Goal: Task Accomplishment & Management: Use online tool/utility

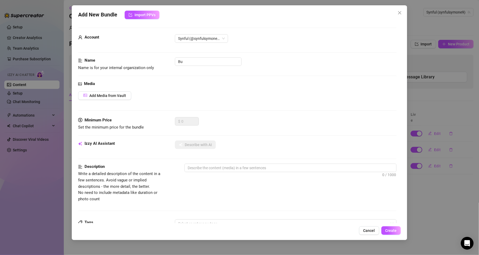
type input "B"
type input "titty bundle"
click at [101, 99] on button "Add Media from Vault" at bounding box center [104, 96] width 53 height 9
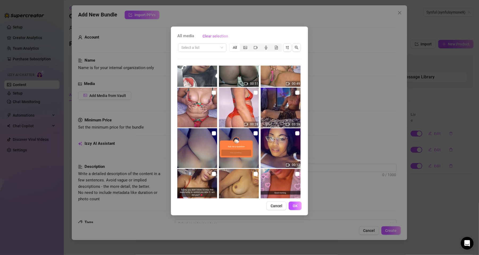
scroll to position [631, 0]
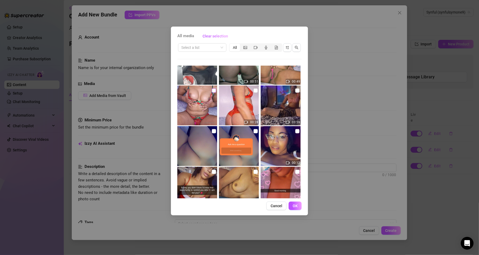
click at [213, 90] on input "checkbox" at bounding box center [214, 91] width 4 height 4
checkbox input "true"
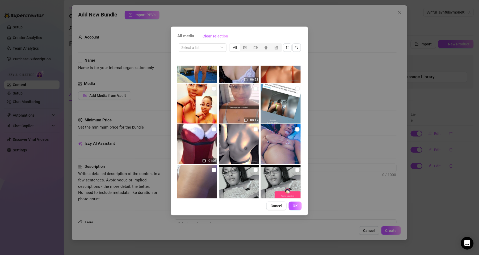
scroll to position [976, 0]
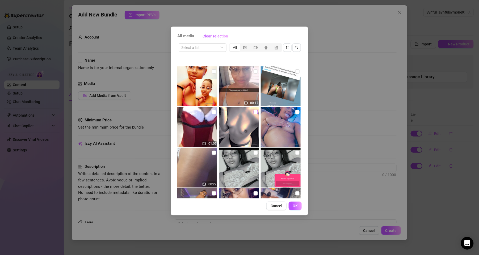
click at [255, 113] on input "checkbox" at bounding box center [256, 112] width 4 height 4
checkbox input "true"
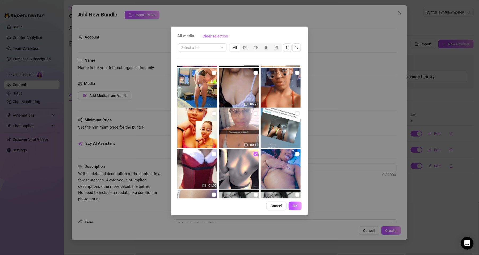
scroll to position [930, 0]
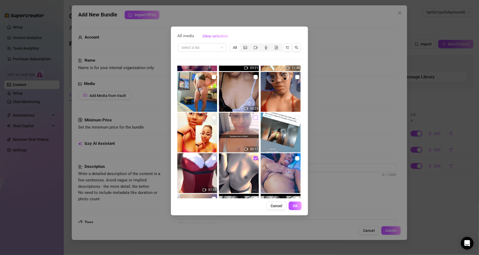
click at [255, 117] on input "checkbox" at bounding box center [256, 118] width 4 height 4
checkbox input "true"
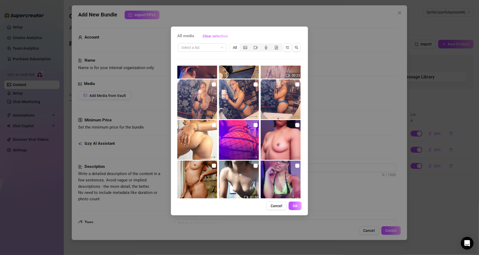
scroll to position [2023, 0]
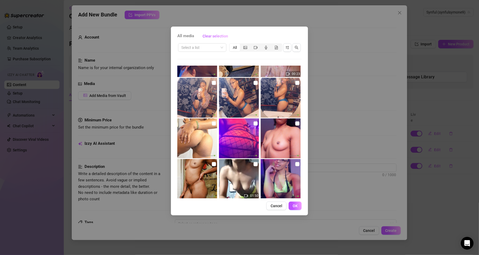
click at [261, 143] on img at bounding box center [281, 139] width 40 height 40
click at [282, 124] on img at bounding box center [281, 139] width 40 height 40
checkbox input "false"
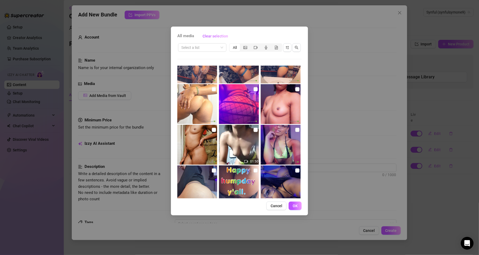
scroll to position [2058, 0]
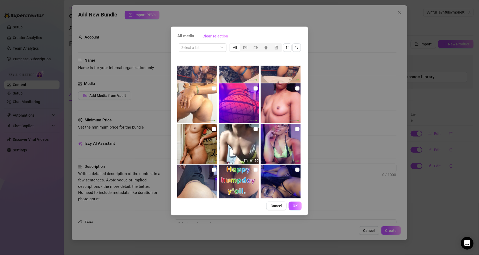
click at [213, 128] on input "checkbox" at bounding box center [214, 129] width 4 height 4
checkbox input "true"
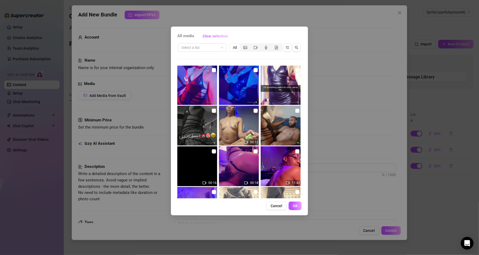
scroll to position [2528, 0]
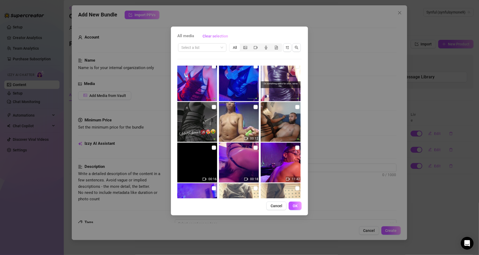
click at [267, 180] on img at bounding box center [281, 163] width 40 height 40
checkbox input "true"
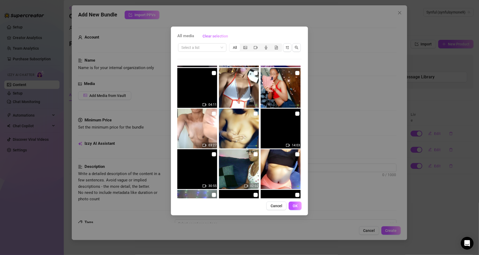
scroll to position [4229, 0]
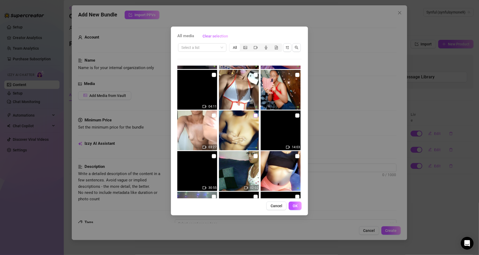
click at [254, 115] on input "checkbox" at bounding box center [256, 116] width 4 height 4
click at [254, 116] on input "checkbox" at bounding box center [256, 116] width 4 height 4
checkbox input "true"
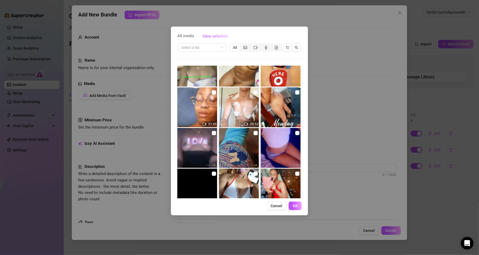
scroll to position [4123, 0]
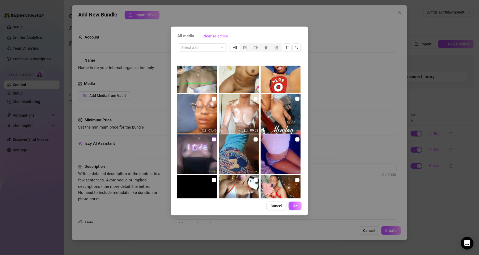
click at [212, 138] on input "checkbox" at bounding box center [214, 140] width 4 height 4
checkbox input "true"
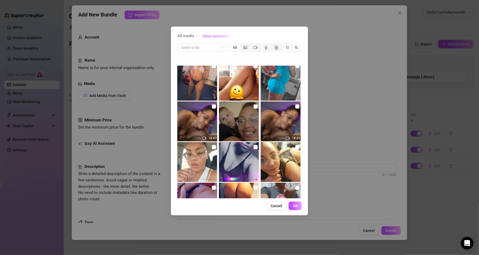
scroll to position [0, 0]
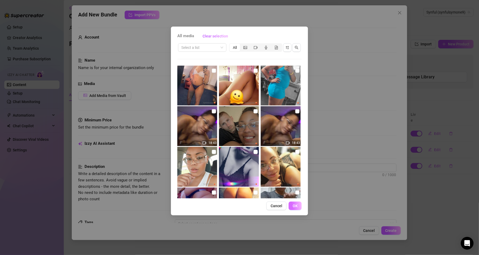
click at [295, 204] on span "OK" at bounding box center [295, 206] width 5 height 4
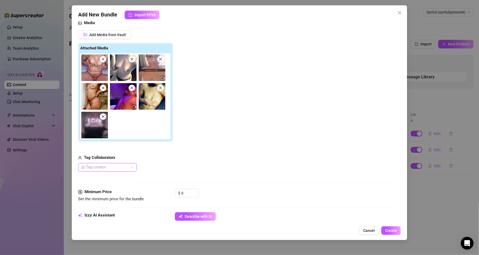
scroll to position [77, 0]
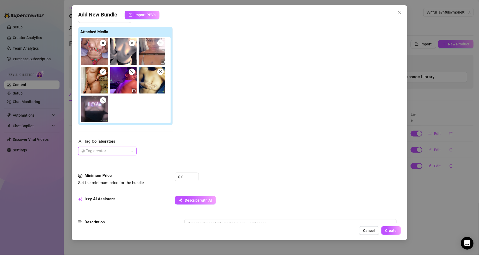
click at [132, 69] on span at bounding box center [132, 72] width 6 height 6
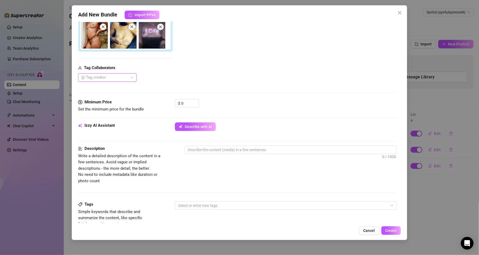
scroll to position [135, 0]
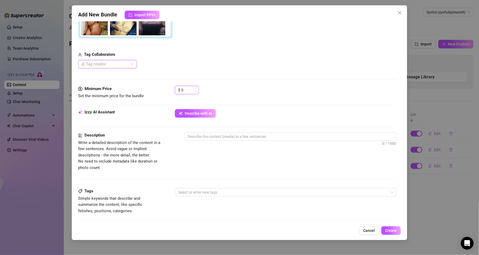
click at [189, 90] on input "0" at bounding box center [189, 90] width 17 height 8
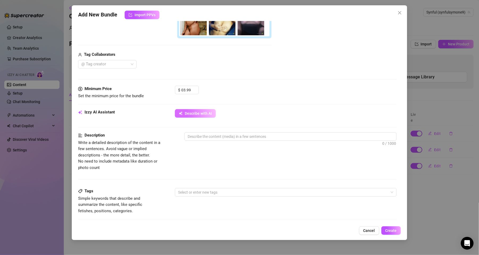
click at [205, 114] on span "Describe with AI" at bounding box center [198, 113] width 27 height 4
type input "3.99"
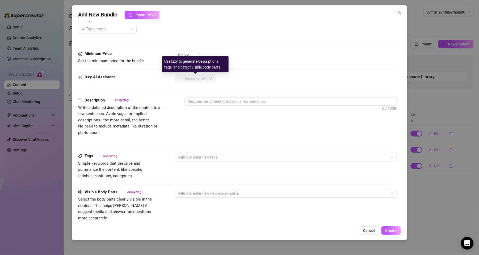
scroll to position [172, 0]
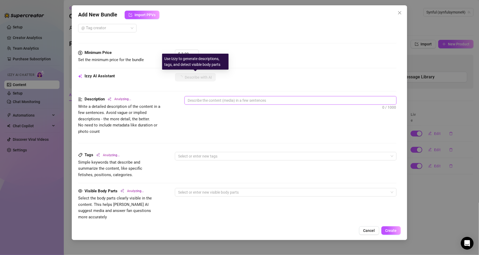
click at [336, 101] on textarea at bounding box center [290, 101] width 211 height 8
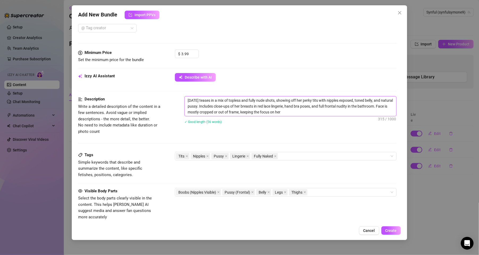
type textarea "[DATE] teases in a mix of topless and fully nude shots, showing off her perky t…"
click at [200, 103] on textarea "[DATE] teases in a mix of topless and fully nude shots, showing off her perky t…" at bounding box center [290, 107] width 211 height 20
type textarea "[DATE] teases in a mix of topless and fully nude shots, showing off her perky t…"
type textarea "Tuesda teases in a mix of topless and fully nude shots, showing off her perky t…"
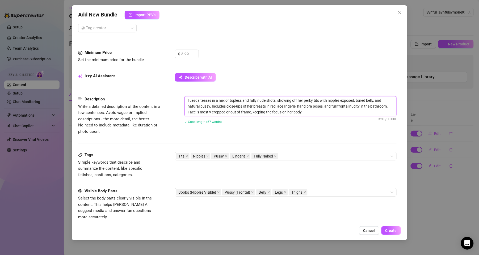
type textarea "Tuesd teases in a mix of topless and fully nude shots, showing off her perky ti…"
type textarea "Tues teases in a mix of topless and fully nude shots, showing off her perky tit…"
type textarea "Tue teases in a mix of topless and fully nude shots, showing off her perky tits…"
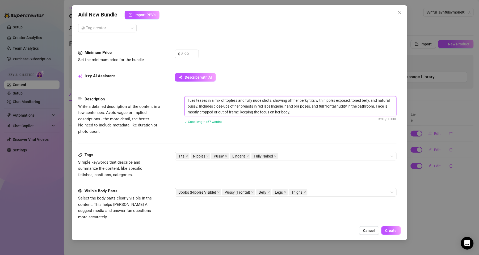
type textarea "Tue teases in a mix of topless and fully nude shots, showing off her perky tits…"
type textarea "Tu teases in a mix of topless and fully nude shots, showing off her perky tits …"
type textarea "T teases in a mix of topless and fully nude shots, showing off her perky tits w…"
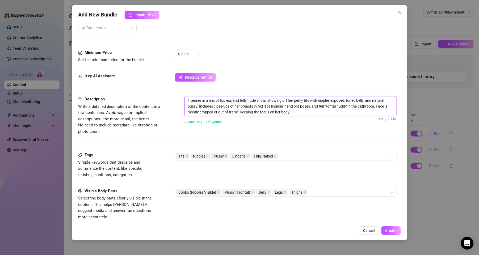
type textarea "teases in a mix of topless and fully nude shots, showing off her perky tits wit…"
type textarea "s teases in a mix of topless and fully nude shots, showing off her perky tits w…"
type textarea "sy teases in a mix of topless and fully nude shots, showing off her perky tits …"
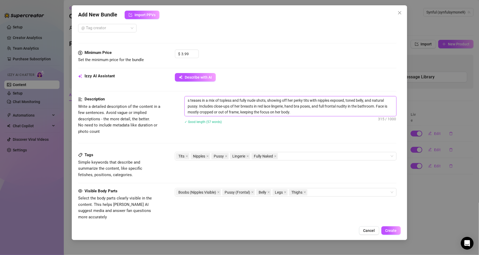
type textarea "sy teases in a mix of topless and fully nude shots, showing off her perky tits …"
type textarea "sym teases in a mix of topless and fully nude shots, showing off her perky tits…"
type textarea "symo teases in a mix of topless and fully nude shots, showing off her perky tit…"
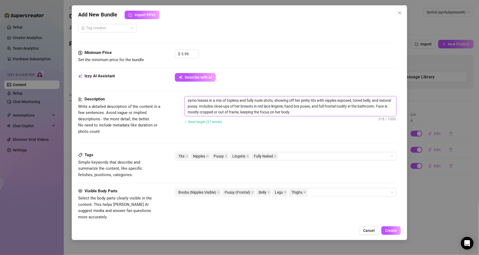
type textarea "symon teases in a mix of topless and fully nude shots, showing off her perky ti…"
type textarea "symone teases in a mix of topless and fully nude shots, showing off her perky t…"
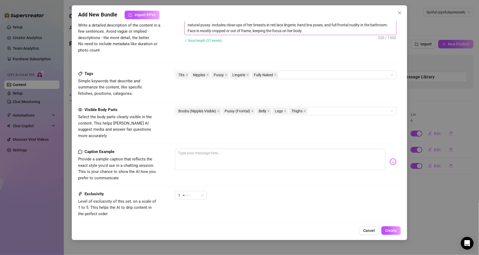
scroll to position [258, 0]
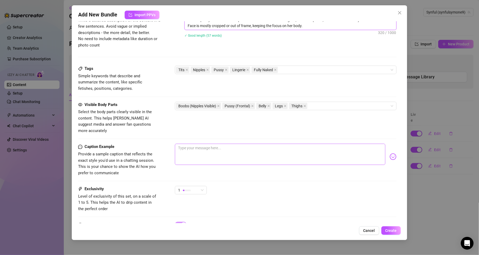
type textarea "symone teases in a mix of topless and fully nude shots, showing off her perky t…"
click at [273, 144] on textarea at bounding box center [280, 154] width 210 height 21
type textarea "g"
type textarea "go"
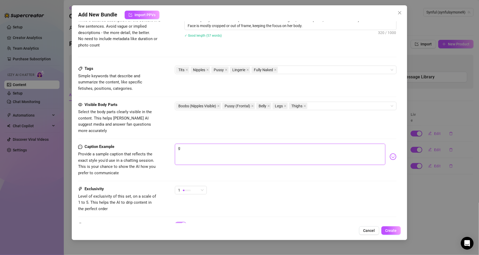
type textarea "go"
type textarea "goo"
type textarea "good"
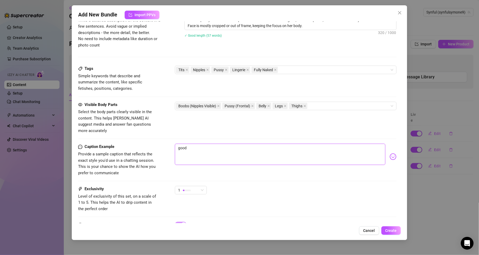
type textarea "goo"
type textarea "go"
type textarea "g"
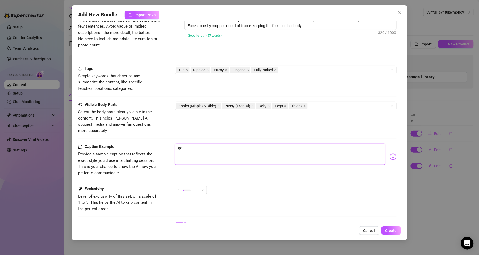
type textarea "g"
type textarea "Type your message here..."
type textarea "h"
type textarea "he"
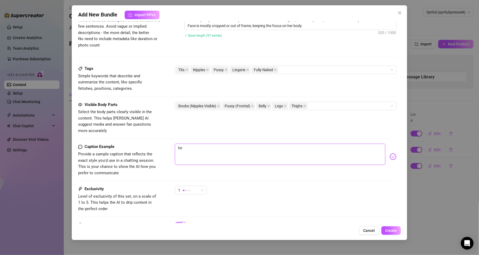
type textarea "hey"
type textarea "hey t"
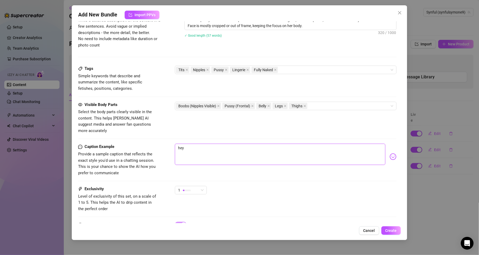
type textarea "hey t"
type textarea "hey th"
type textarea "hey the"
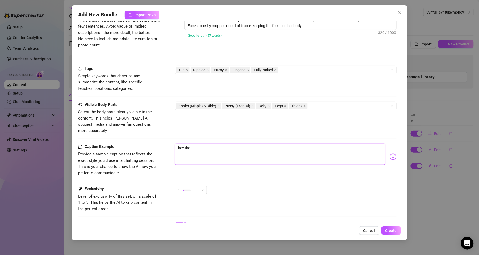
type textarea "hey ther"
type textarea "hey there"
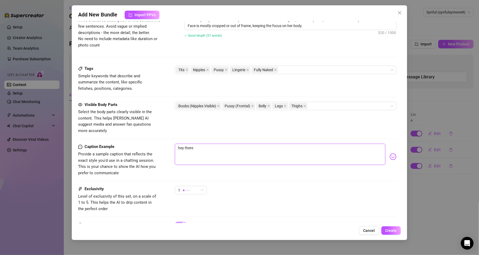
type textarea "hey there"
type textarea "hey there h"
type textarea "hey there hu"
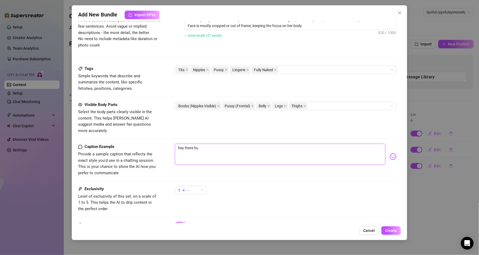
type textarea "hey there [PERSON_NAME]"
type textarea "hey there [PERSON_NAME],"
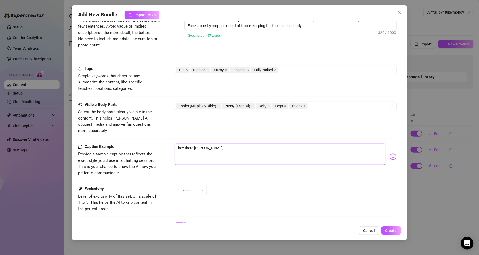
type textarea "hey there [PERSON_NAME],"
type textarea "hey there hun, i"
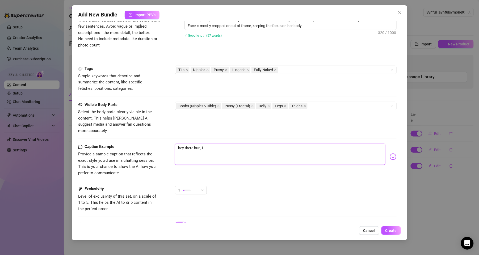
type textarea "hey there hun, i f"
type textarea "hey there hun, i fi"
type textarea "hey there [PERSON_NAME], i fig"
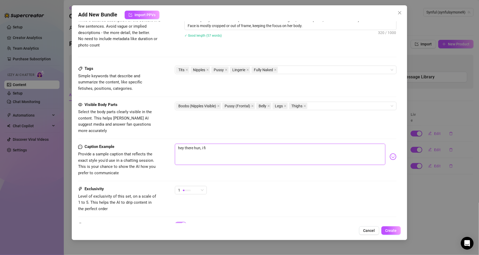
type textarea "hey there [PERSON_NAME], i fig"
type textarea "hey there hun, i figu"
type textarea "hey there hun, i figur"
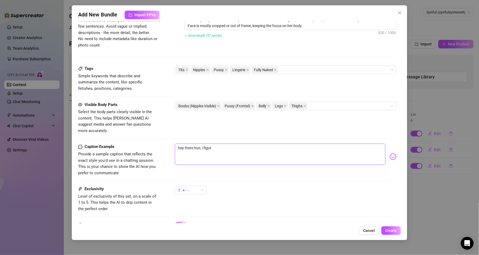
type textarea "hey there hun, i figure"
type textarea "hey there [PERSON_NAME], i figured"
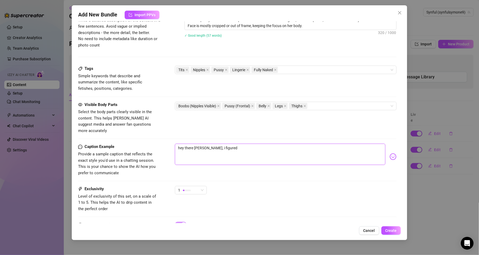
type textarea "hey there [PERSON_NAME], i figured"
type textarea "hey there hun, i figured t"
type textarea "hey there hun, i figured th"
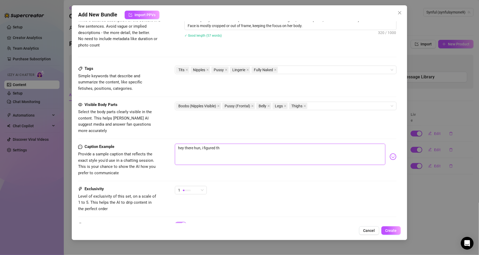
type textarea "hey there [PERSON_NAME], i figured thi"
type textarea "hey there [PERSON_NAME], i figured this"
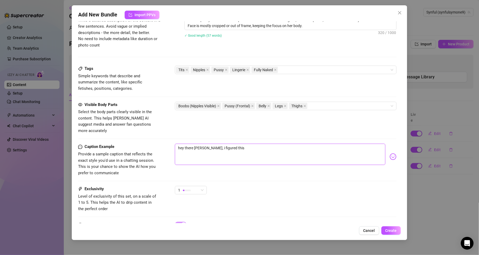
type textarea "hey there [PERSON_NAME], i figured this"
type textarea "hey there hun, i figured this w"
type textarea "hey there [PERSON_NAME], i figured this wo"
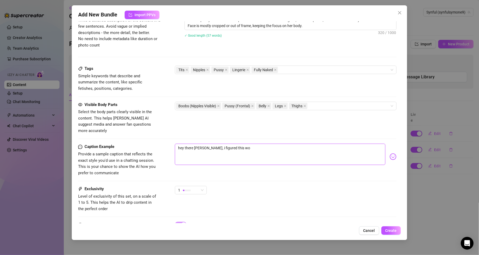
type textarea "hey there [PERSON_NAME], i figured this wou"
type textarea "hey there [PERSON_NAME], i figured this woul"
type textarea "hey there [PERSON_NAME], i figured this would"
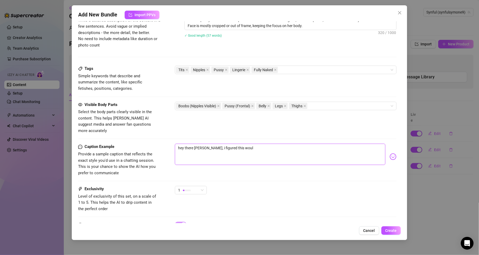
type textarea "hey there [PERSON_NAME], i figured this would"
type textarea "hey there [PERSON_NAME], i figured this would h"
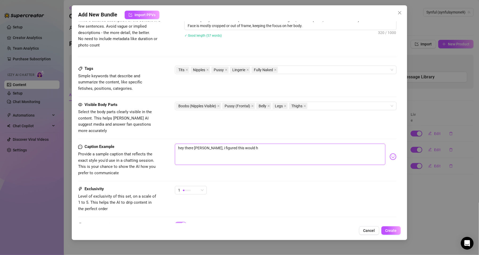
type textarea "hey there [PERSON_NAME], i figured this would he"
type textarea "hey there [PERSON_NAME], i figured this would hel"
type textarea "hey there [PERSON_NAME], i figured this would help"
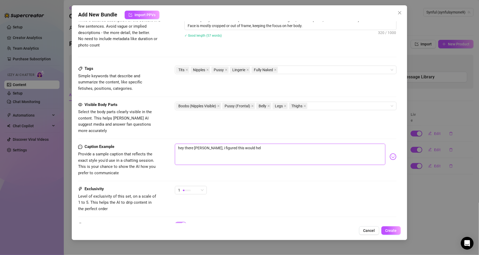
type textarea "hey there [PERSON_NAME], i figured this would help"
type textarea "hey there [PERSON_NAME], i figured this would help p"
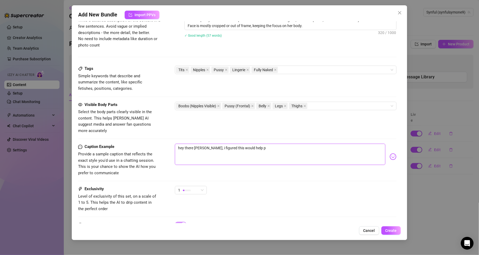
type textarea "hey there [PERSON_NAME], i figured this would help pe"
type textarea "hey there [PERSON_NAME], i figured this would help per"
type textarea "hey there [PERSON_NAME], i figured this would help [PERSON_NAME]"
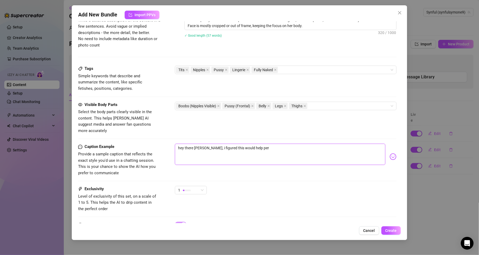
type textarea "hey there [PERSON_NAME], i figured this would help [PERSON_NAME]"
type textarea "hey there [PERSON_NAME], i figured this would help [PERSON_NAME] y"
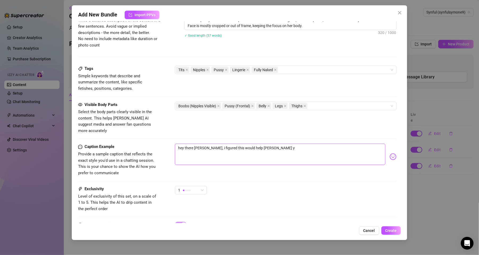
type textarea "hey there [PERSON_NAME], i figured this would help [PERSON_NAME]"
type textarea "hey there [PERSON_NAME], i figured this would help perk you"
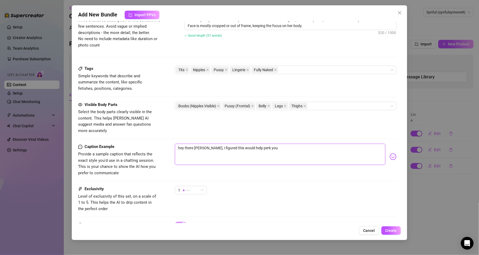
type textarea "hey there [PERSON_NAME], i figured this would help perk you"
type textarea "hey there [PERSON_NAME], i figured this would help perk you u"
type textarea "hey there [PERSON_NAME], i figured this would help perk you up"
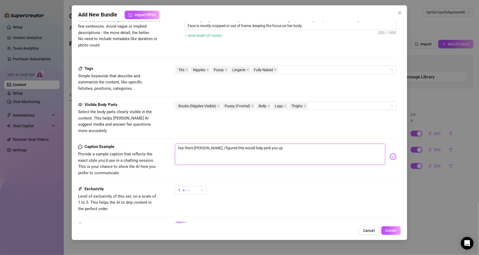
type textarea "hey there [PERSON_NAME], i figured this would help perk you up,"
type textarea "hey there [PERSON_NAME], i figured this would help perk you up, i"
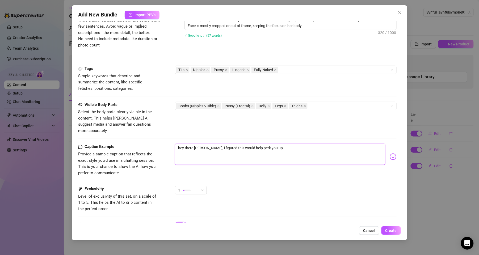
type textarea "hey there [PERSON_NAME], i figured this would help perk you up, i"
type textarea "hey there [PERSON_NAME], i figured this would help perk you up, if"
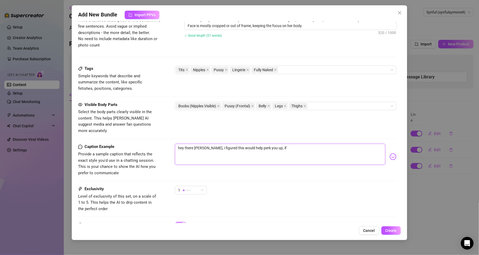
type textarea "hey there [PERSON_NAME], i figured this would help perk you up, if y"
type textarea "hey there [PERSON_NAME], i figured this would help perk you up, if yo"
type textarea "hey there [PERSON_NAME], i figured this would help perk you up, if you"
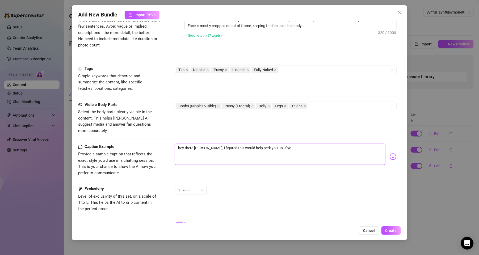
type textarea "hey there [PERSON_NAME], i figured this would help perk you up, if you"
type textarea "hey there [PERSON_NAME], i figured this would help perk you up, if you'"
type textarea "hey there [PERSON_NAME], i figured this would help perk you up, if you'v"
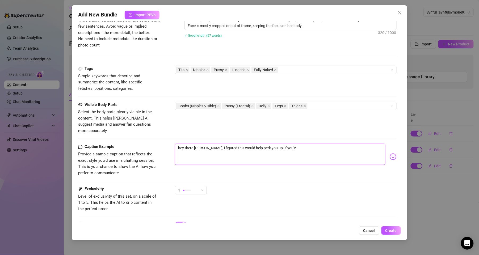
type textarea "hey there [PERSON_NAME], i figured this would help perk you up, if you've"
type textarea "hey there [PERSON_NAME], i figured this would help perk you up, if you've e"
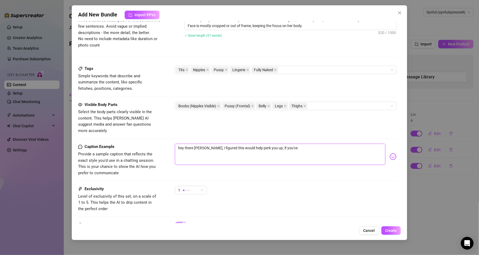
type textarea "hey there [PERSON_NAME], i figured this would help perk you up, if you've e"
type textarea "hey there [PERSON_NAME], i figured this would help perk you up, if you've ev"
type textarea "hey there [PERSON_NAME], i figured this would help perk you up, if you've eve"
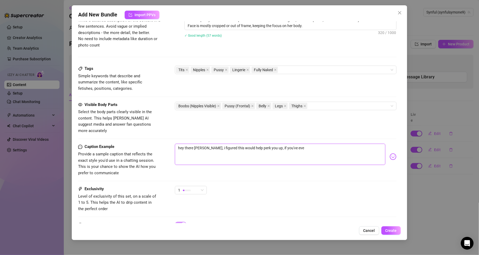
type textarea "hey there [PERSON_NAME], i figured this would help perk you up, if you've ever"
type textarea "hey there [PERSON_NAME], i figured this would help perk you up, if you've ever f"
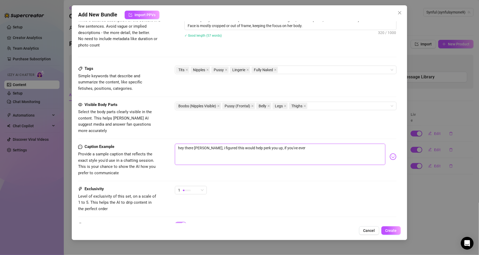
type textarea "hey there [PERSON_NAME], i figured this would help perk you up, if you've ever f"
type textarea "hey there [PERSON_NAME], i figured this would help perk you up, if you've ever …"
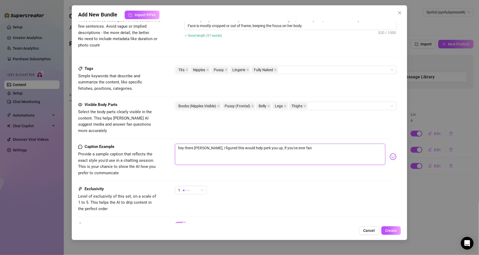
type textarea "hey there [PERSON_NAME], i figured this would help perk you up, if you've ever …"
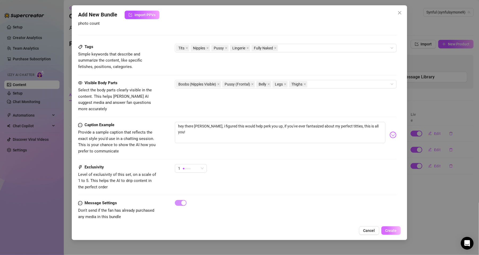
click at [397, 234] on button "Create" at bounding box center [391, 231] width 19 height 9
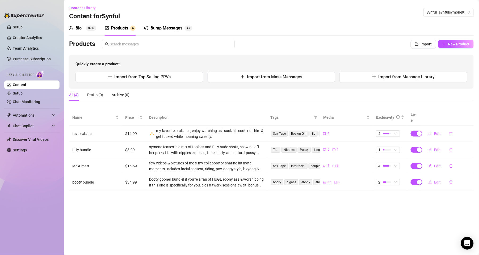
click at [434, 178] on button "Edit" at bounding box center [434, 182] width 21 height 9
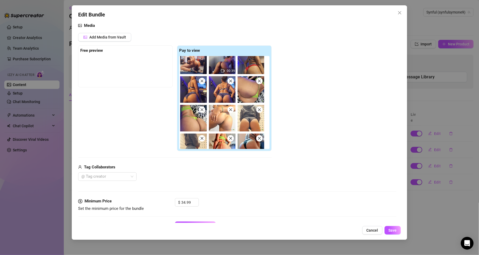
scroll to position [150, 0]
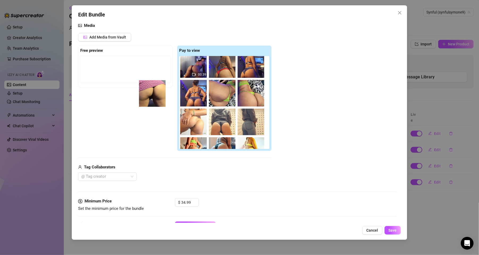
drag, startPoint x: 228, startPoint y: 94, endPoint x: 155, endPoint y: 94, distance: 73.4
click at [155, 94] on div "Free preview Pay to view 00:22 00:39" at bounding box center [175, 98] width 194 height 106
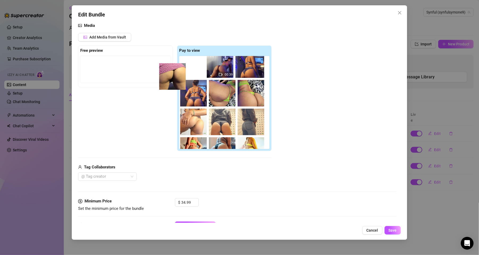
scroll to position [149, 0]
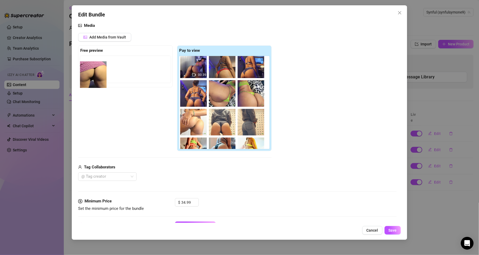
drag, startPoint x: 228, startPoint y: 95, endPoint x: 96, endPoint y: 75, distance: 133.1
click at [96, 75] on div "Free preview Pay to view 00:22 00:39" at bounding box center [175, 98] width 194 height 106
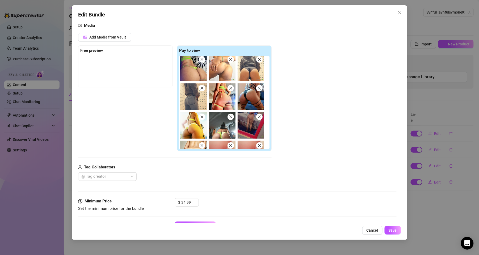
scroll to position [207, 0]
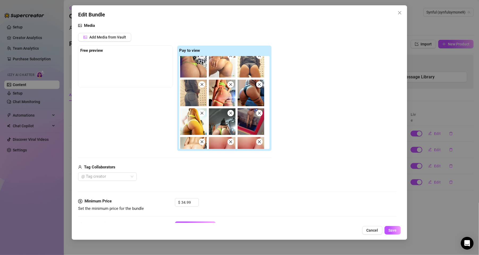
click at [109, 62] on div at bounding box center [125, 69] width 90 height 27
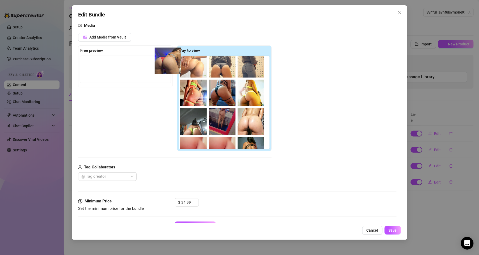
scroll to position [207, 0]
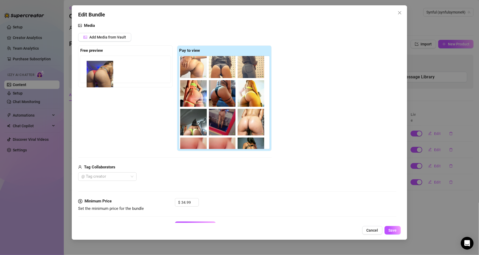
drag, startPoint x: 190, startPoint y: 65, endPoint x: 90, endPoint y: 71, distance: 100.7
click at [90, 71] on div "Free preview Pay to view 00:22 00:39" at bounding box center [175, 98] width 194 height 106
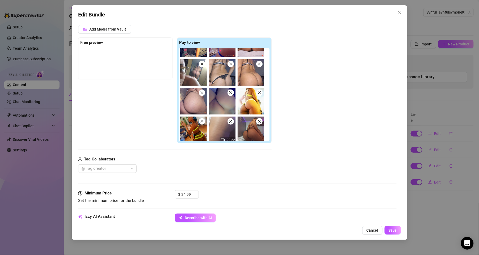
scroll to position [0, 0]
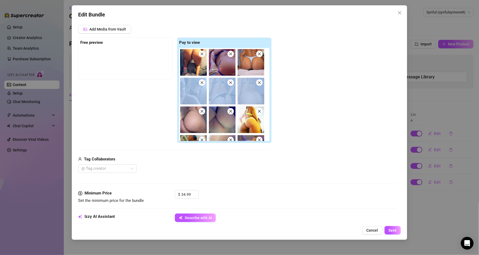
drag, startPoint x: 401, startPoint y: 87, endPoint x: 397, endPoint y: 111, distance: 24.5
click at [397, 111] on div "Edit Bundle Account Synful (@synfulsymone9) Name Name is for your internal orga…" at bounding box center [239, 122] width 335 height 235
click at [360, 111] on div "Add Media from Vault Free preview Pay to view 00:22 00:39 Tag Collaborators @ T…" at bounding box center [237, 99] width 318 height 148
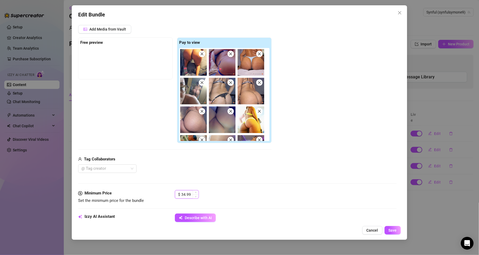
click at [186, 195] on input "34.99" at bounding box center [189, 195] width 17 height 8
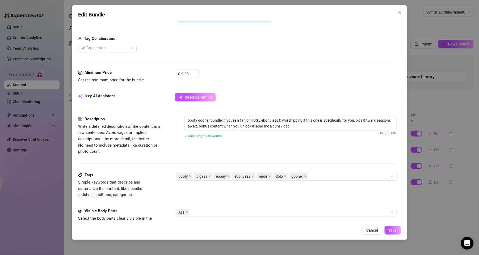
scroll to position [193, 0]
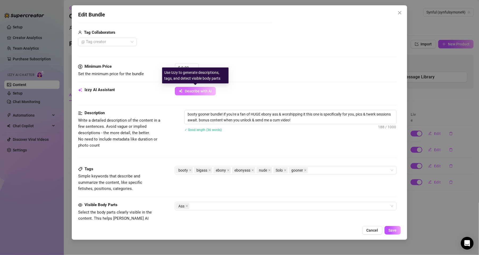
click at [187, 91] on span "Describe with AI" at bounding box center [198, 91] width 27 height 4
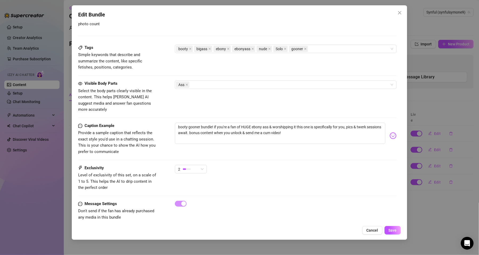
scroll to position [315, 0]
click at [391, 233] on span "Save" at bounding box center [393, 231] width 8 height 4
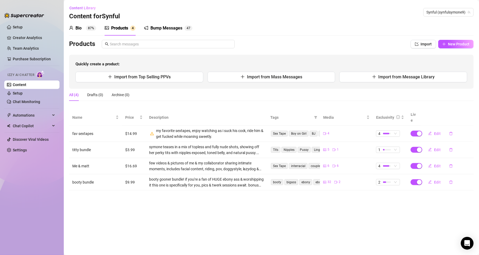
click at [172, 30] on div "Bump Messages" at bounding box center [167, 28] width 32 height 6
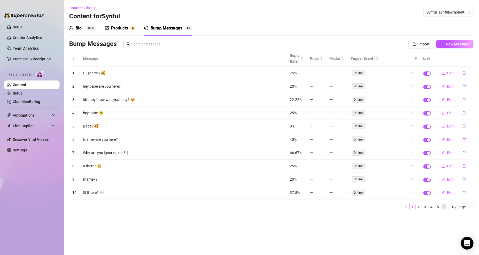
click at [443, 209] on icon "right" at bounding box center [444, 206] width 3 height 3
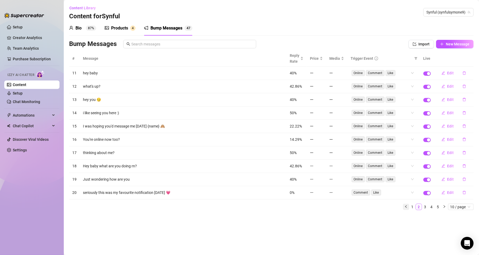
click at [405, 209] on icon "left" at bounding box center [406, 206] width 3 height 3
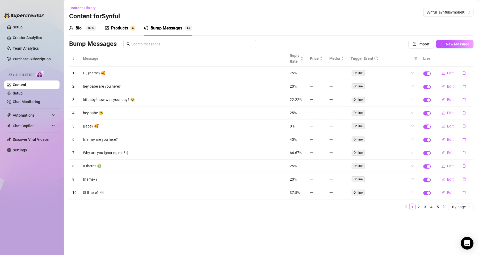
drag, startPoint x: 77, startPoint y: 31, endPoint x: 79, endPoint y: 35, distance: 4.8
click at [79, 35] on div "Bio 87%" at bounding box center [82, 28] width 27 height 15
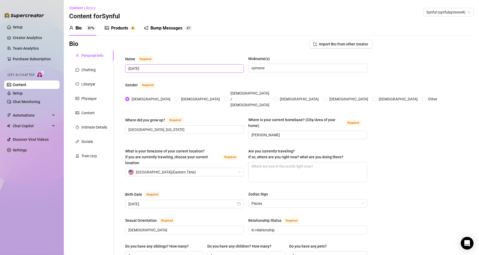
click at [154, 64] on span "[DATE]" at bounding box center [184, 68] width 119 height 9
click at [179, 67] on input "symone" at bounding box center [183, 69] width 111 height 6
click at [218, 47] on div "Bio Import Bio from other creator" at bounding box center [221, 44] width 304 height 9
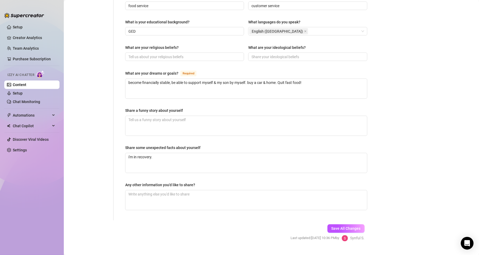
scroll to position [277, 0]
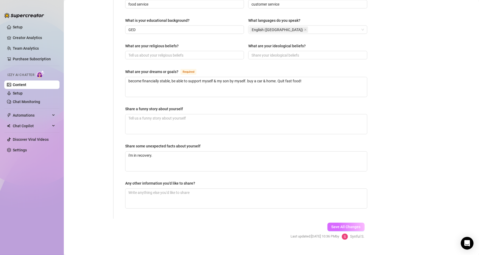
click at [351, 225] on span "Save All Changes" at bounding box center [346, 227] width 29 height 4
click at [31, 37] on link "Creator Analytics" at bounding box center [34, 38] width 43 height 9
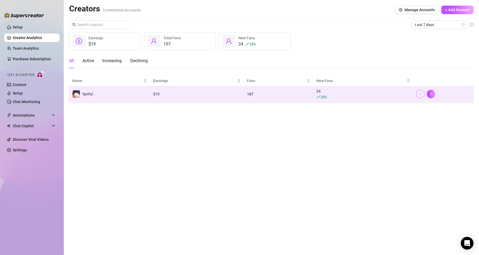
click at [420, 97] on button "button" at bounding box center [421, 94] width 9 height 9
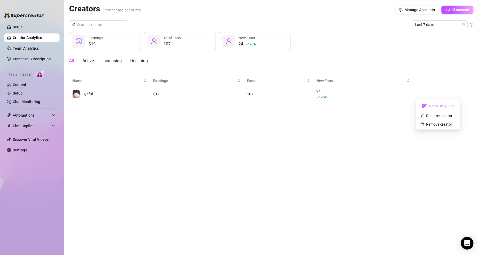
click at [379, 144] on main "Creators 1 connected accounts Manage Accounts + Add Account Last 7 days $19 Ear…" at bounding box center [272, 127] width 416 height 255
click at [404, 7] on button "Manage Accounts" at bounding box center [417, 10] width 45 height 9
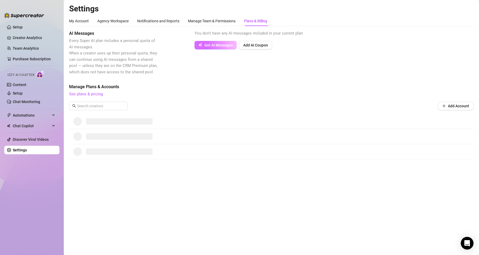
click at [225, 47] on button "Get AI Messages" at bounding box center [216, 45] width 42 height 9
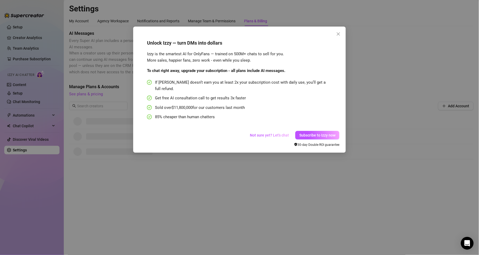
drag, startPoint x: 288, startPoint y: 59, endPoint x: 317, endPoint y: 73, distance: 31.6
click at [317, 73] on div "Unlock Izzy — turn DMs into dollars Izzy is the smartest AI for OnlyFans — trai…" at bounding box center [238, 80] width 197 height 96
click at [317, 73] on div "To chat right away, upgrade your subscription - all plans include AI messages." at bounding box center [238, 71] width 182 height 6
click at [339, 31] on button "Close" at bounding box center [338, 34] width 9 height 9
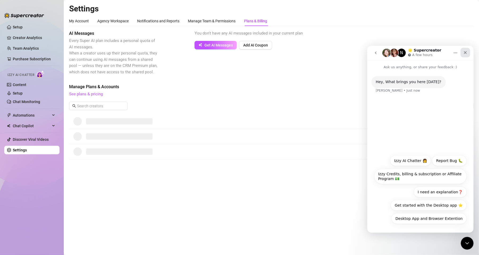
click at [465, 53] on icon "Close" at bounding box center [465, 52] width 4 height 4
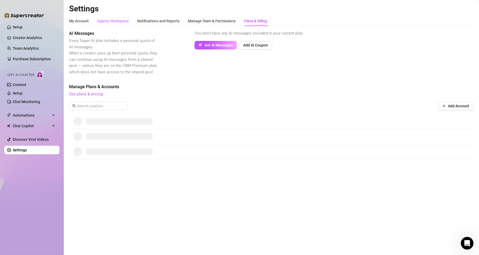
click at [122, 18] on div "Agency Workspace" at bounding box center [112, 21] width 31 height 6
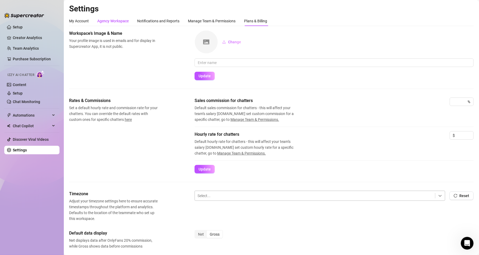
click at [436, 191] on div at bounding box center [441, 196] width 10 height 10
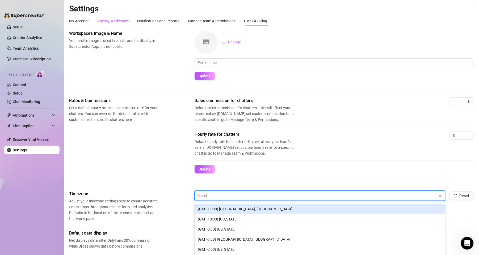
click at [438, 191] on div "Timezone Adjust your timezone settings here to ensure accurate timestamps throu…" at bounding box center [271, 206] width 405 height 31
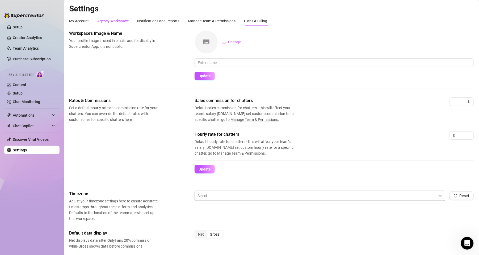
click at [436, 191] on div at bounding box center [441, 196] width 10 height 10
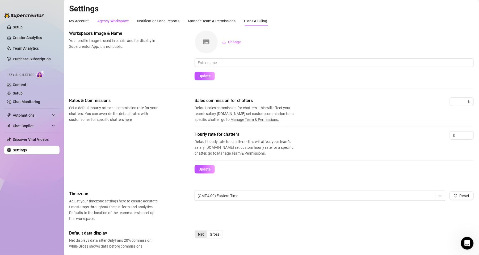
click at [202, 231] on div "Net" at bounding box center [201, 234] width 12 height 7
click at [197, 232] on input "Net" at bounding box center [197, 232] width 0 height 0
click at [214, 231] on div "Gross" at bounding box center [215, 234] width 16 height 7
click at [208, 232] on input "Gross" at bounding box center [208, 232] width 0 height 0
click at [217, 231] on div "Gross" at bounding box center [215, 234] width 16 height 7
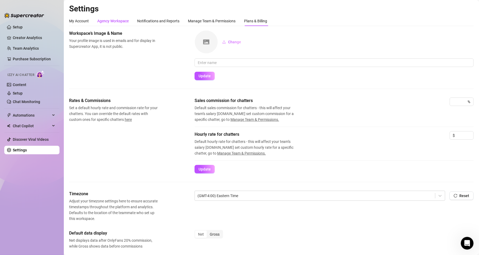
click at [208, 232] on input "Gross" at bounding box center [208, 232] width 0 height 0
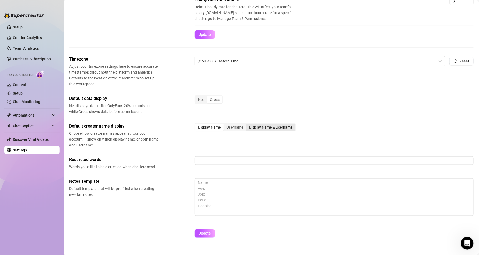
click at [261, 126] on div "Display Name & Username" at bounding box center [270, 127] width 49 height 7
click at [248, 124] on input "Display Name & Username" at bounding box center [248, 124] width 0 height 0
click at [257, 128] on div "Display Name & Username" at bounding box center [270, 127] width 49 height 7
click at [248, 124] on input "Display Name & Username" at bounding box center [248, 124] width 0 height 0
click at [205, 237] on button "Update" at bounding box center [205, 234] width 20 height 9
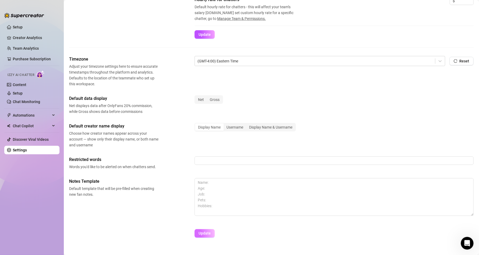
click at [203, 232] on span "Update" at bounding box center [205, 234] width 12 height 4
click at [33, 138] on link "Discover Viral Videos" at bounding box center [31, 140] width 36 height 4
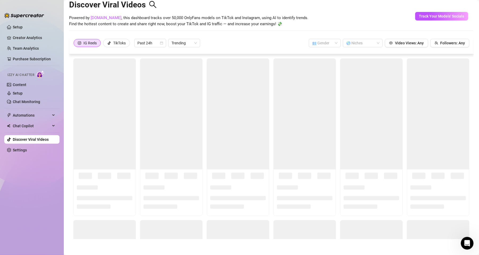
click at [33, 138] on link "Discover Viral Videos" at bounding box center [31, 140] width 36 height 4
click at [438, 15] on span "Track Your Models' Socials" at bounding box center [442, 16] width 45 height 4
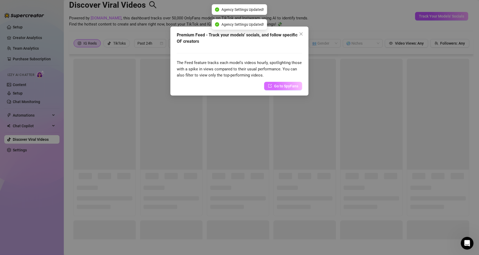
click at [269, 86] on icon "export" at bounding box center [270, 86] width 4 height 4
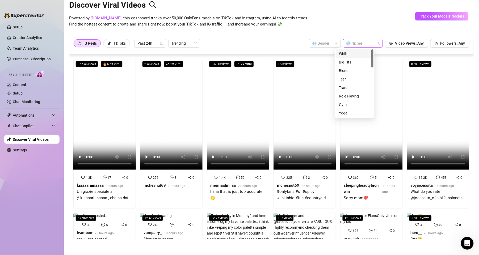
click at [354, 45] on div at bounding box center [360, 43] width 32 height 7
drag, startPoint x: 372, startPoint y: 58, endPoint x: 374, endPoint y: 80, distance: 22.5
click at [374, 80] on div "white big tits White Big Tits Blonde Teen Trans Role Playing Gym Yoga Cosplay G…" at bounding box center [355, 83] width 40 height 70
drag, startPoint x: 372, startPoint y: 60, endPoint x: 377, endPoint y: 120, distance: 60.6
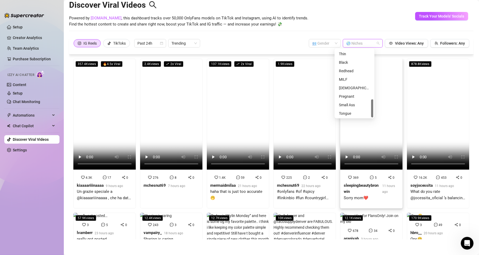
click at [377, 120] on body "Setup Creator Analytics Team Analytics Purchase Subscription Izzy AI Chatter Co…" at bounding box center [239, 127] width 479 height 255
click at [351, 87] on div "Big Ass" at bounding box center [354, 89] width 31 height 6
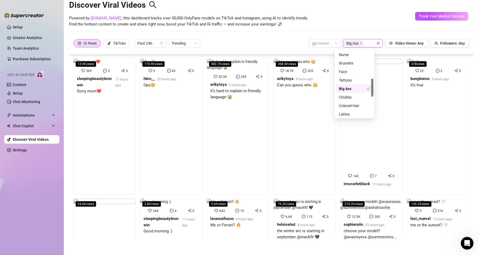
click at [390, 22] on div "Powered by [DOMAIN_NAME] , this dashboard tracks over 50,000 OnlyFans models on…" at bounding box center [271, 21] width 405 height 13
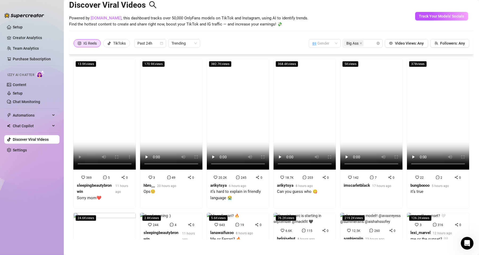
click at [454, 80] on div "13.9K views 369 5 0 sleepingbeautybronwin 11 hours ago Sorry mom❤️ 170.9K views…" at bounding box center [271, 147] width 405 height 185
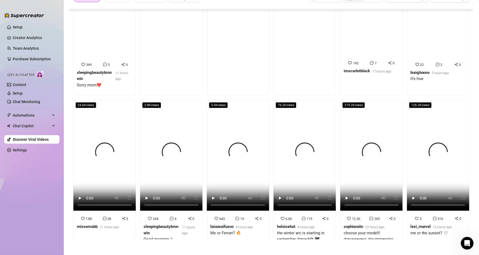
scroll to position [198, 0]
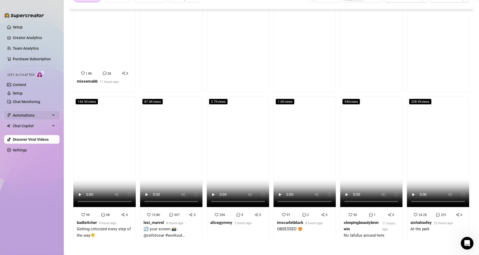
click at [49, 117] on span "Automations" at bounding box center [32, 115] width 38 height 9
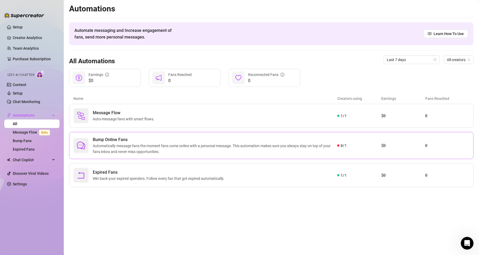
click at [127, 149] on span "Automatically message fans the moment fans come online with a personal message.…" at bounding box center [215, 149] width 245 height 12
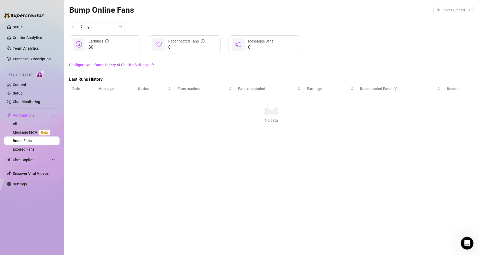
click at [123, 62] on link "Configure your Bump in Izzy AI Chatter Settings" at bounding box center [271, 65] width 405 height 6
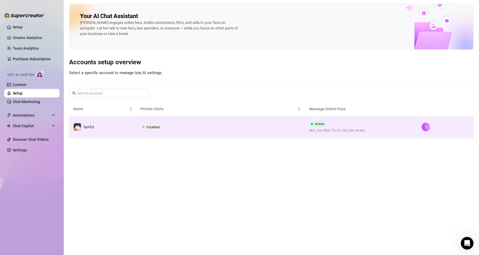
click at [143, 127] on span at bounding box center [144, 127] width 2 height 2
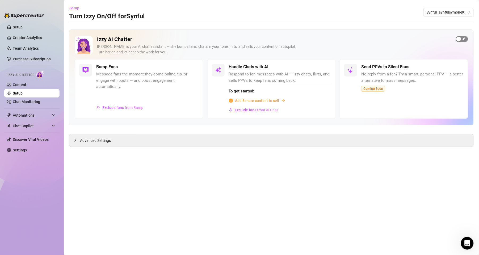
click at [462, 37] on span "button" at bounding box center [462, 39] width 12 height 6
click at [88, 141] on span "Advanced Settings" at bounding box center [95, 141] width 31 height 6
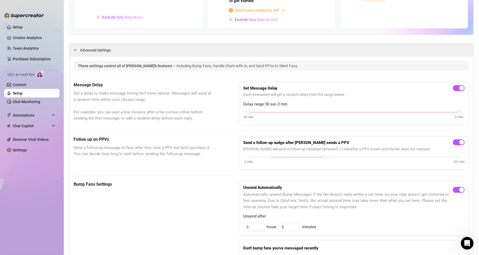
scroll to position [95, 0]
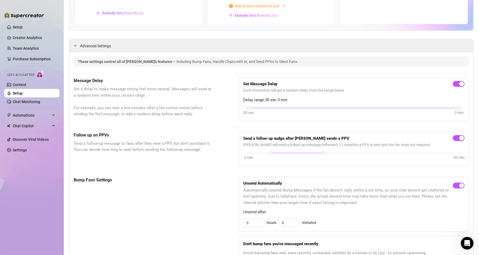
click at [353, 110] on div "30 sec 3 min" at bounding box center [354, 112] width 222 height 10
click at [356, 109] on div at bounding box center [354, 108] width 211 height 3
click at [458, 109] on div at bounding box center [459, 108] width 3 height 3
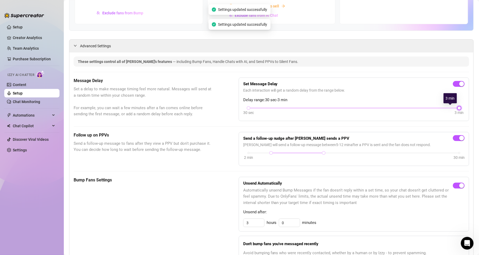
drag, startPoint x: 451, startPoint y: 109, endPoint x: 437, endPoint y: 111, distance: 14.2
click at [437, 111] on div "30 sec 3 min" at bounding box center [354, 112] width 222 height 10
click at [437, 110] on div "30 sec 3 min" at bounding box center [354, 112] width 222 height 10
click at [436, 107] on div at bounding box center [354, 108] width 211 height 3
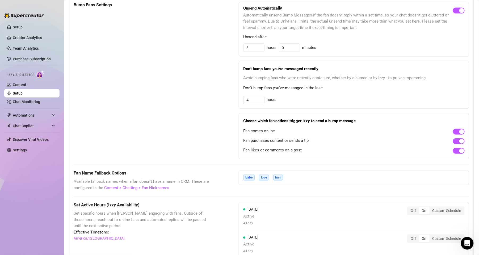
scroll to position [131, 0]
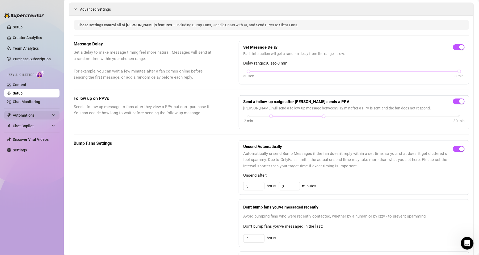
click at [45, 115] on span "Automations" at bounding box center [32, 115] width 38 height 9
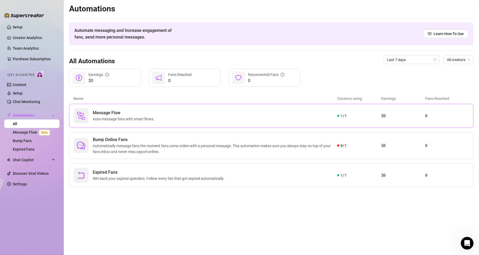
click at [251, 107] on div "Message Flow Auto-message fans with smart flows. 1 / 1 $0 0" at bounding box center [271, 116] width 405 height 24
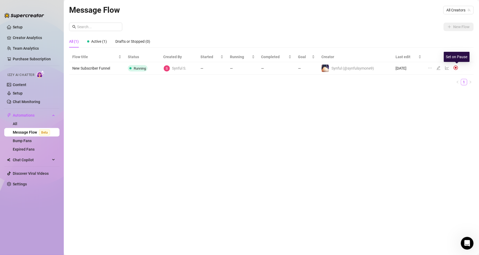
click at [454, 68] on img at bounding box center [456, 67] width 5 height 5
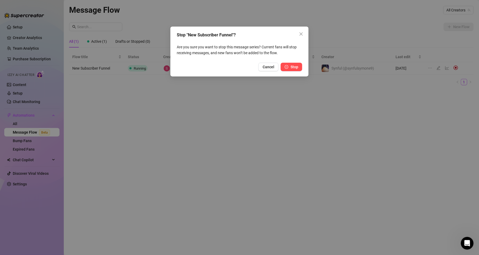
click at [292, 67] on span "Stop" at bounding box center [295, 67] width 8 height 4
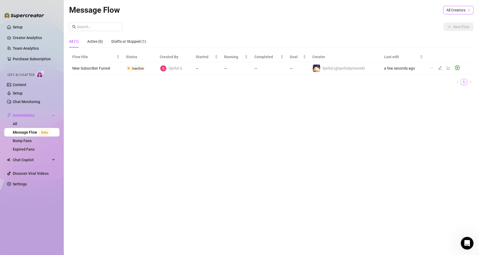
click at [460, 8] on span "All Creators" at bounding box center [459, 10] width 24 height 8
click at [458, 31] on span "( synfulsymone9 )" at bounding box center [456, 30] width 28 height 6
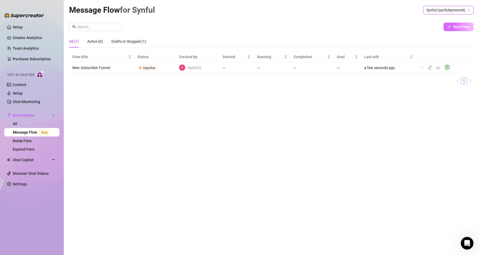
click at [458, 25] on span "New Flow" at bounding box center [462, 27] width 16 height 4
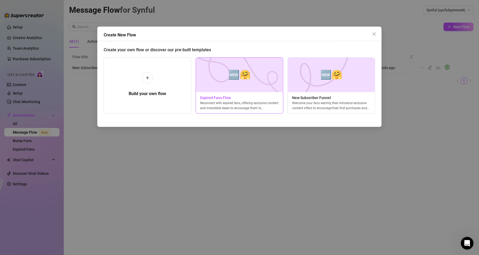
click at [264, 86] on img at bounding box center [240, 75] width 88 height 35
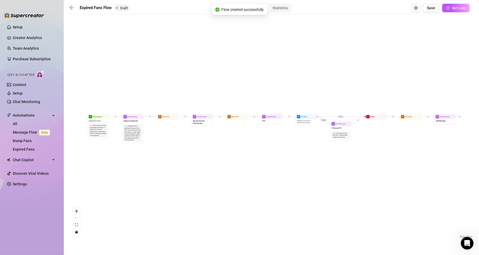
click at [264, 86] on div "If True If False Send Message Send Message Wait for 2d Merge Send Message Follo…" at bounding box center [271, 128] width 405 height 222
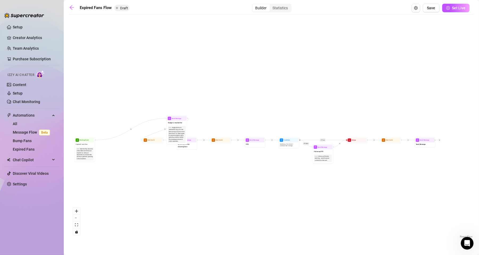
click at [188, 125] on div "If True If False Send Message Send Message Wait for 2d Merge Send Message Follo…" at bounding box center [271, 128] width 405 height 222
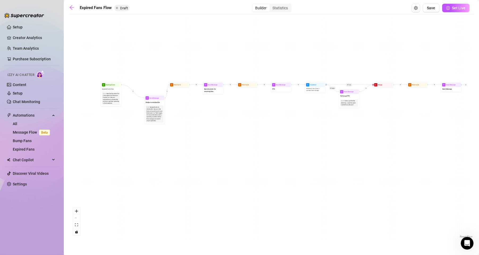
click at [81, 227] on div "If True If False Send Message Send Message Wait for 2d Merge Send Message Follo…" at bounding box center [271, 128] width 405 height 222
click at [79, 227] on button "fit view" at bounding box center [76, 225] width 7 height 7
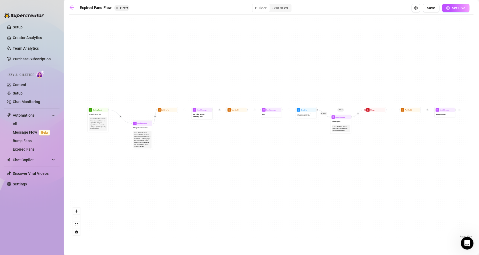
click at [80, 229] on div "If True If False Send Message Send Message Wait for 2d Merge Send Message Follo…" at bounding box center [271, 128] width 405 height 222
click at [417, 8] on icon "setting" at bounding box center [416, 8] width 4 height 4
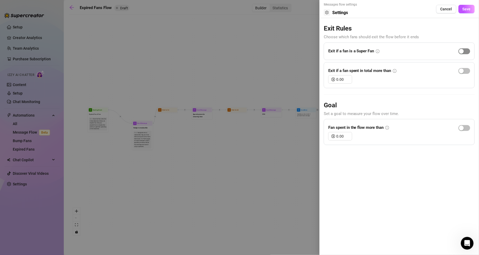
click at [465, 51] on span "button" at bounding box center [465, 51] width 12 height 6
click at [349, 137] on input "0.00" at bounding box center [345, 136] width 16 height 8
click at [462, 128] on div "button" at bounding box center [461, 128] width 5 height 5
click at [467, 8] on span "Save" at bounding box center [467, 9] width 8 height 4
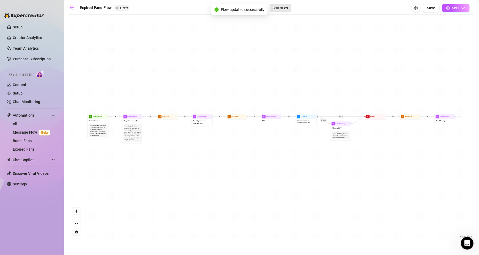
click at [278, 10] on div "Statistics" at bounding box center [280, 7] width 21 height 7
click at [271, 5] on input "Statistics" at bounding box center [271, 5] width 0 height 0
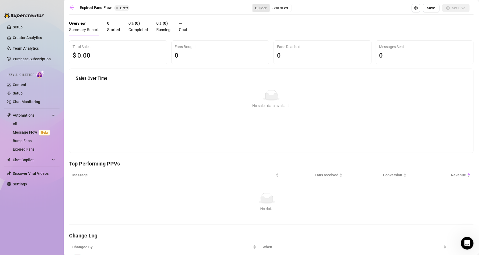
click at [258, 7] on div "Builder" at bounding box center [261, 7] width 17 height 7
click at [254, 5] on input "Builder" at bounding box center [254, 5] width 0 height 0
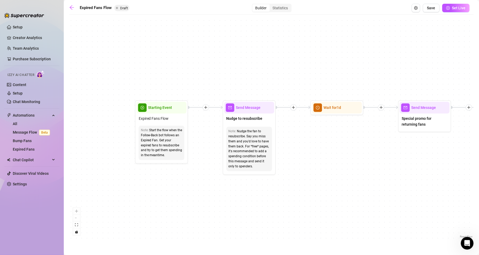
click at [167, 106] on span "Starting Event" at bounding box center [160, 108] width 24 height 6
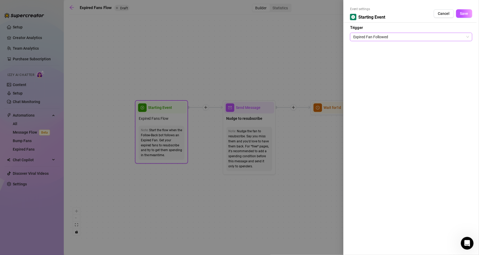
click at [460, 36] on span "Expired Fan Followed" at bounding box center [412, 37] width 116 height 8
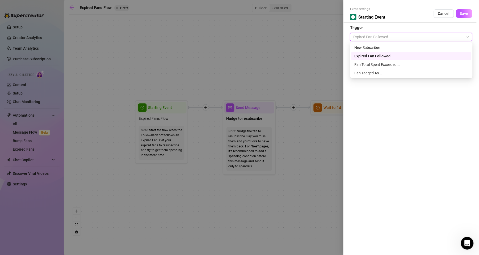
click at [385, 57] on div "Expired Fan Followed" at bounding box center [412, 56] width 114 height 6
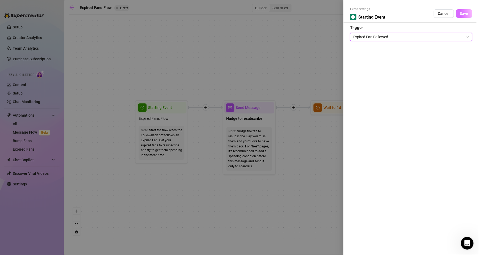
click at [466, 14] on span "Save" at bounding box center [464, 13] width 8 height 4
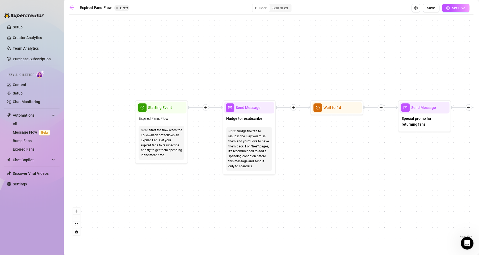
click at [206, 110] on div at bounding box center [206, 107] width 6 height 6
click at [231, 129] on div "Message" at bounding box center [231, 126] width 39 height 9
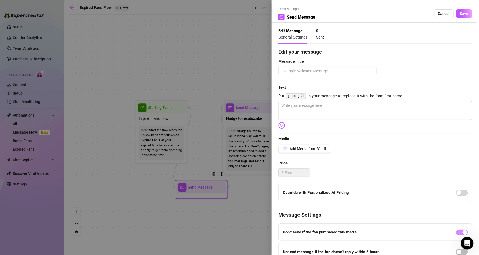
click at [217, 171] on div at bounding box center [239, 127] width 479 height 255
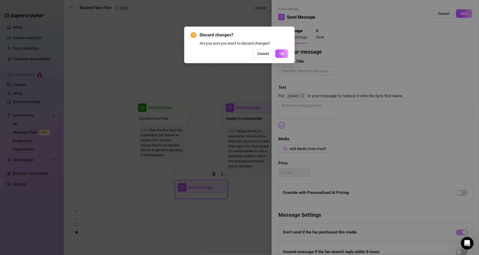
click at [289, 74] on div "Discard changes? Are you sure you want to discard changes? Cancel OK" at bounding box center [239, 127] width 479 height 255
click at [282, 53] on span "OK" at bounding box center [282, 54] width 5 height 4
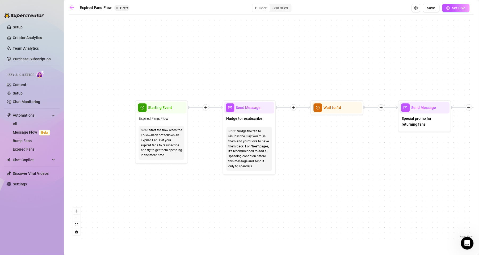
click at [205, 108] on icon "plus" at bounding box center [206, 108] width 4 height 4
click at [232, 107] on div "Time Delay" at bounding box center [231, 107] width 39 height 9
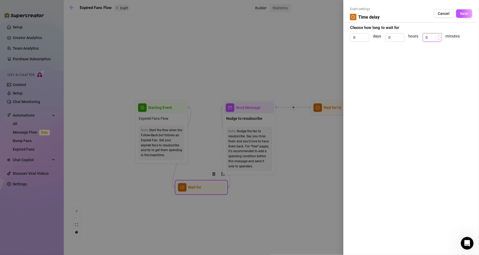
click at [438, 39] on input "0" at bounding box center [432, 38] width 19 height 8
click at [465, 13] on span "Save" at bounding box center [464, 13] width 8 height 4
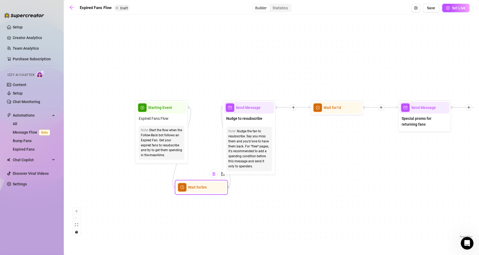
click at [216, 174] on img at bounding box center [214, 174] width 4 height 4
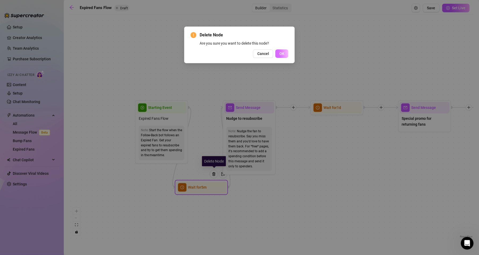
click at [282, 53] on span "OK" at bounding box center [282, 54] width 5 height 4
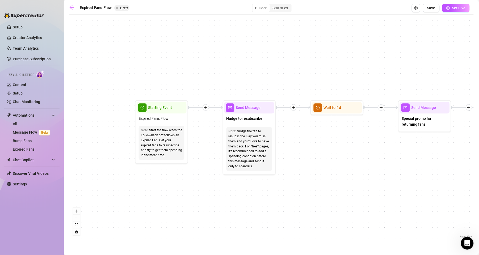
click at [205, 109] on icon "plus" at bounding box center [206, 108] width 4 height 4
click at [225, 115] on div "Condition" at bounding box center [231, 117] width 39 height 9
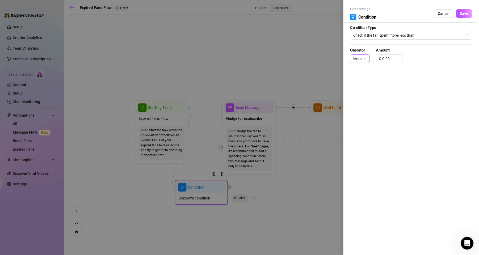
click at [357, 55] on span "More" at bounding box center [360, 59] width 13 height 8
click at [361, 70] on div "More" at bounding box center [360, 70] width 11 height 6
click at [386, 59] on input "0.00" at bounding box center [393, 59] width 20 height 8
click at [466, 15] on span "Save" at bounding box center [464, 13] width 8 height 4
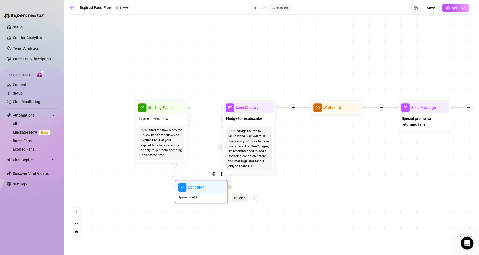
click at [255, 198] on icon "plus" at bounding box center [255, 198] width 3 height 0
click at [250, 207] on icon "filter" at bounding box center [250, 208] width 4 height 4
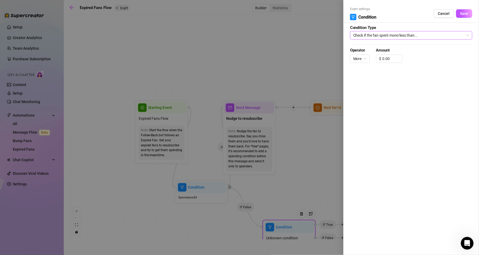
click at [384, 35] on span "Check if the fan spent more/less than..." at bounding box center [412, 35] width 116 height 8
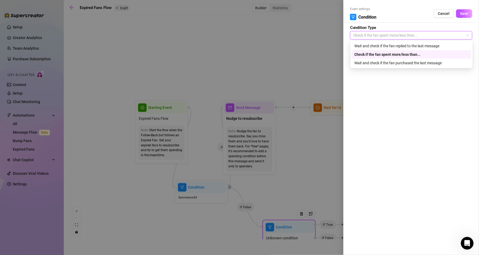
click at [374, 47] on div "Wait and check if the fan replied to the last message" at bounding box center [412, 46] width 114 height 6
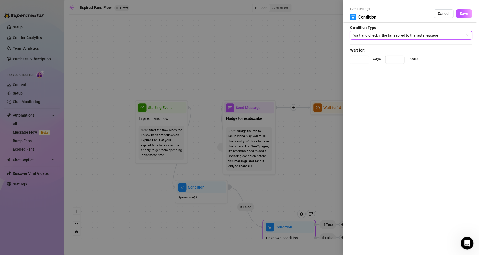
click at [461, 35] on span "Wait and check if the fan replied to the last message" at bounding box center [412, 35] width 116 height 8
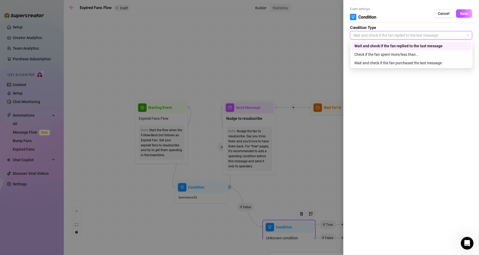
click at [385, 62] on div "Wait and check if the fan purchased the last message" at bounding box center [412, 63] width 114 height 6
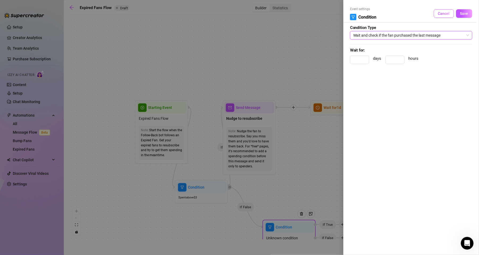
click at [442, 13] on span "Cancel" at bounding box center [444, 13] width 12 height 4
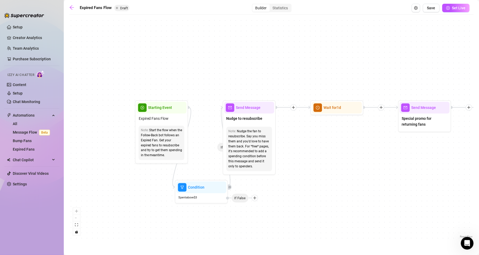
click at [256, 196] on icon "plus" at bounding box center [255, 198] width 4 height 4
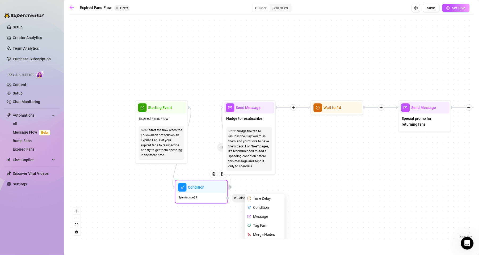
click at [260, 236] on div "Merge Nodes" at bounding box center [265, 234] width 39 height 9
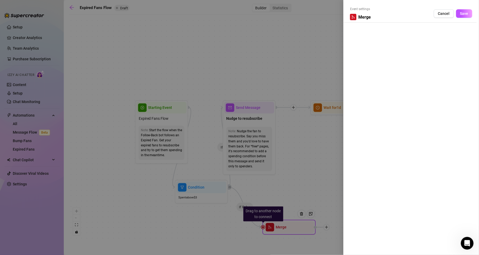
click at [376, 18] on div "Event settings Merge Cancel Save" at bounding box center [411, 15] width 122 height 16
click at [467, 7] on div "Event settings Merge Cancel Save" at bounding box center [411, 15] width 122 height 16
click at [465, 13] on span "Save" at bounding box center [464, 13] width 8 height 4
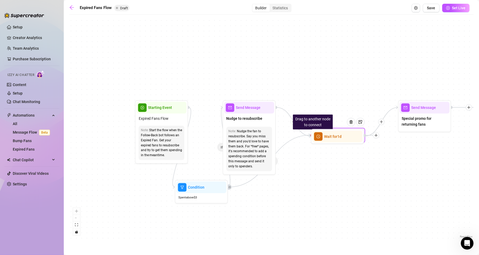
click at [346, 136] on div "Wait for 1d" at bounding box center [338, 137] width 50 height 12
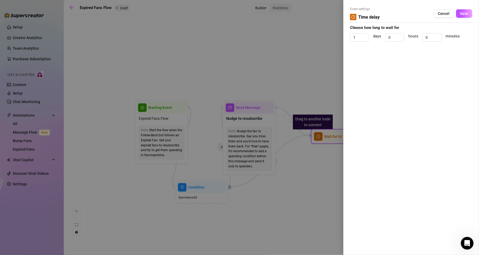
click at [335, 139] on div at bounding box center [239, 127] width 479 height 255
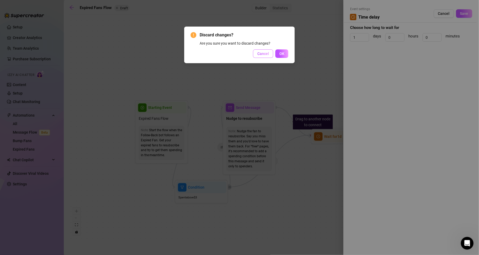
click at [262, 54] on span "Cancel" at bounding box center [264, 54] width 12 height 4
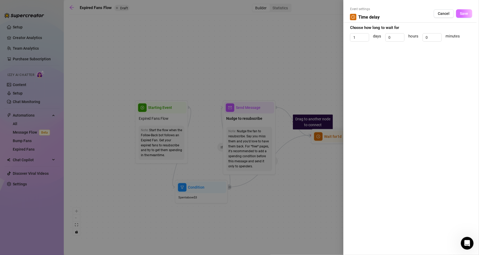
click at [463, 12] on span "Save" at bounding box center [464, 13] width 8 height 4
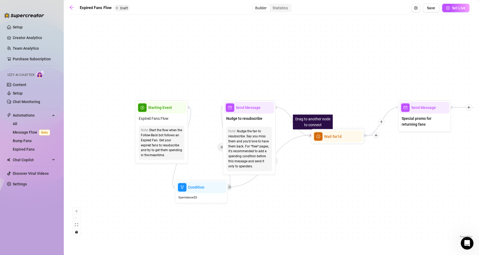
click at [378, 134] on icon "plus" at bounding box center [377, 136] width 4 height 4
click at [401, 144] on div "Condition" at bounding box center [402, 145] width 39 height 9
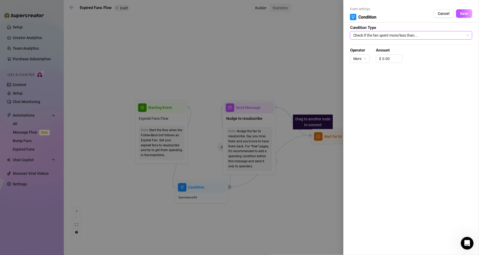
click at [406, 34] on span "Check if the fan spent more/less than..." at bounding box center [412, 35] width 116 height 8
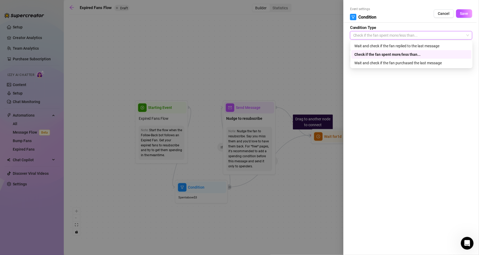
click at [379, 63] on div "Wait and check if the fan purchased the last message" at bounding box center [412, 63] width 114 height 6
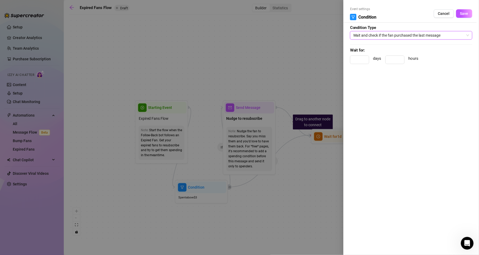
click at [404, 31] on span "Wait and check if the fan purchased the last message" at bounding box center [412, 35] width 116 height 8
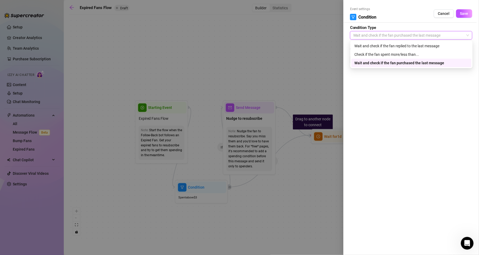
click at [405, 47] on div "Wait and check if the fan replied to the last message" at bounding box center [412, 46] width 114 height 6
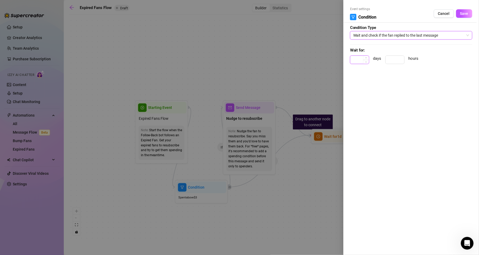
click at [360, 58] on input at bounding box center [360, 60] width 19 height 8
click at [465, 13] on span "Save" at bounding box center [464, 13] width 8 height 4
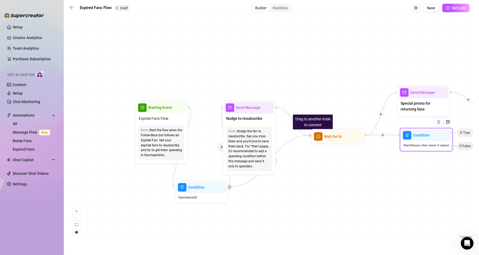
click at [438, 122] on img at bounding box center [439, 122] width 4 height 4
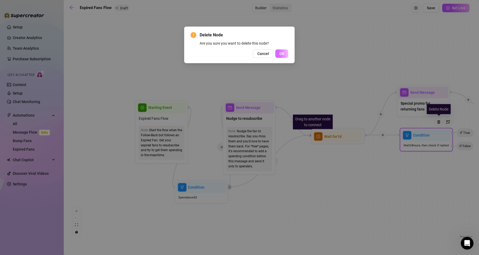
click at [283, 53] on span "OK" at bounding box center [282, 54] width 5 height 4
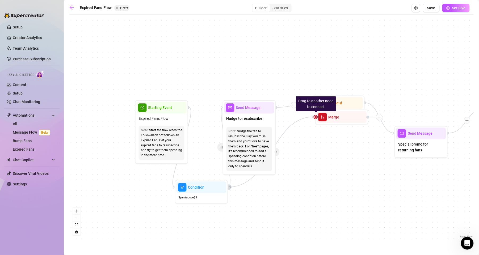
click at [422, 136] on span "Send Message" at bounding box center [420, 134] width 25 height 6
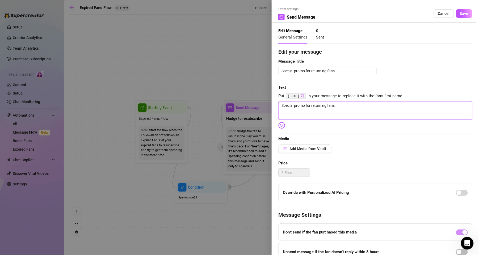
click at [390, 106] on textarea "Special promo for returning fans" at bounding box center [376, 110] width 194 height 19
click at [318, 151] on span "Add Media from Vault" at bounding box center [308, 149] width 37 height 4
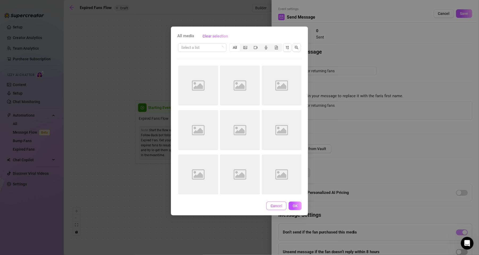
click at [277, 206] on span "Cancel" at bounding box center [277, 206] width 12 height 4
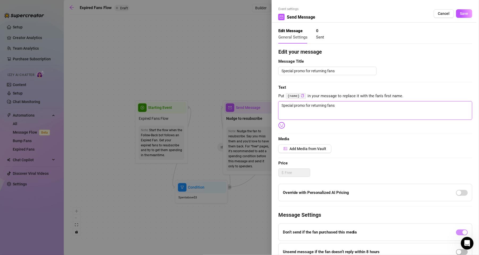
click at [352, 106] on textarea "Special promo for returning fans" at bounding box center [376, 110] width 194 height 19
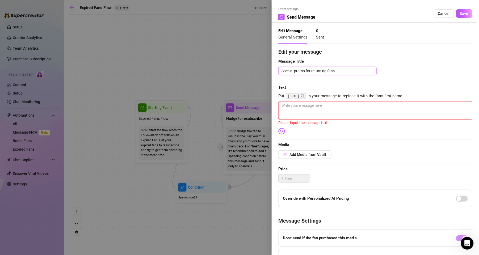
click at [341, 71] on textarea "Special promo for returning fans" at bounding box center [328, 71] width 98 height 9
click at [324, 119] on textarea at bounding box center [376, 110] width 194 height 19
